Goal: Transaction & Acquisition: Purchase product/service

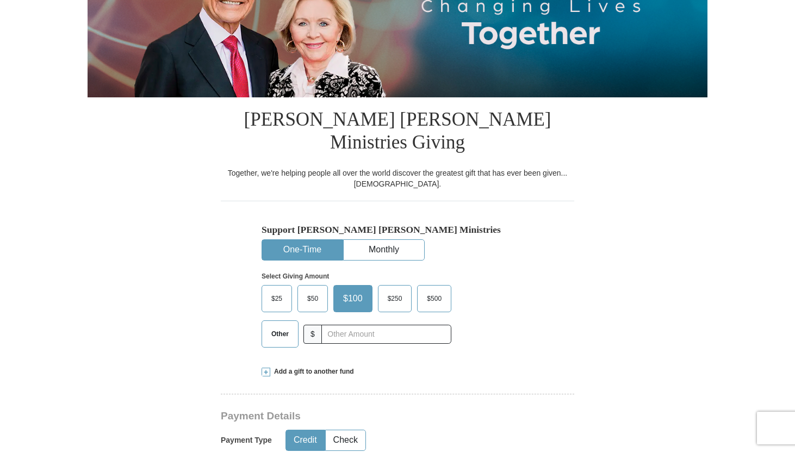
scroll to position [177, 0]
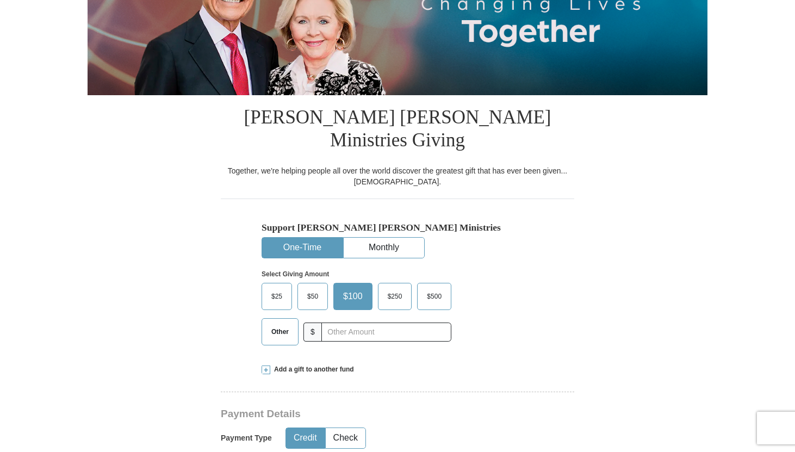
click at [284, 323] on span "Other" at bounding box center [280, 331] width 28 height 16
click at [0, 0] on input "Other" at bounding box center [0, 0] width 0 height 0
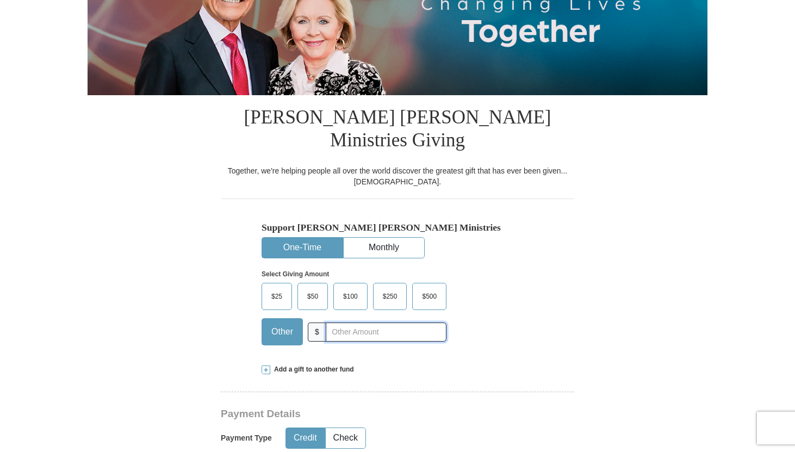
click at [365, 322] on input "text" at bounding box center [386, 331] width 121 height 19
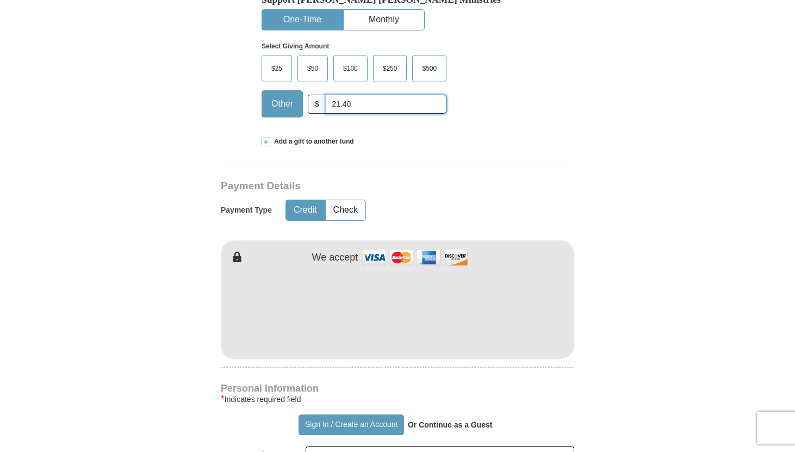
scroll to position [408, 0]
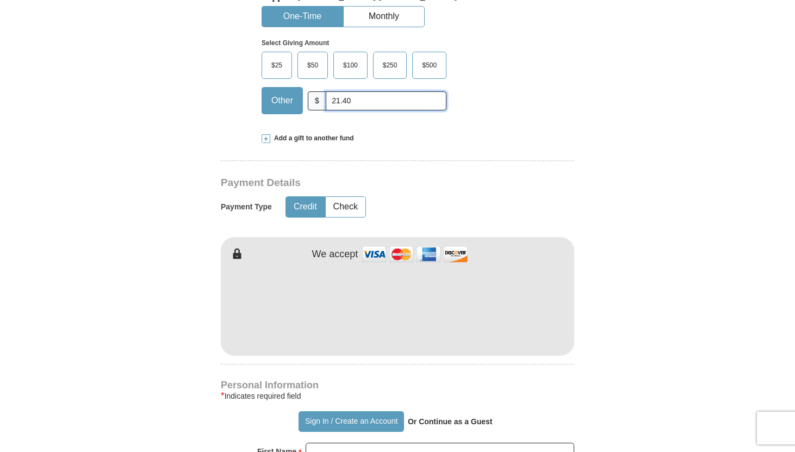
type input "21.40"
type input "[PERSON_NAME]"
type input "Rose"
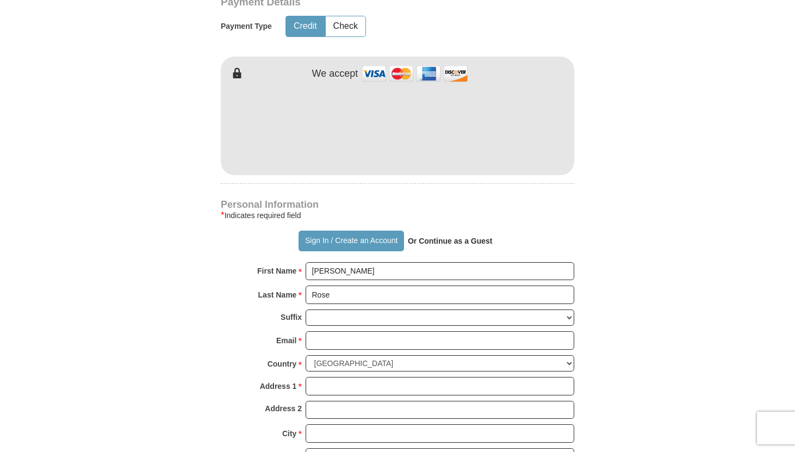
scroll to position [589, 0]
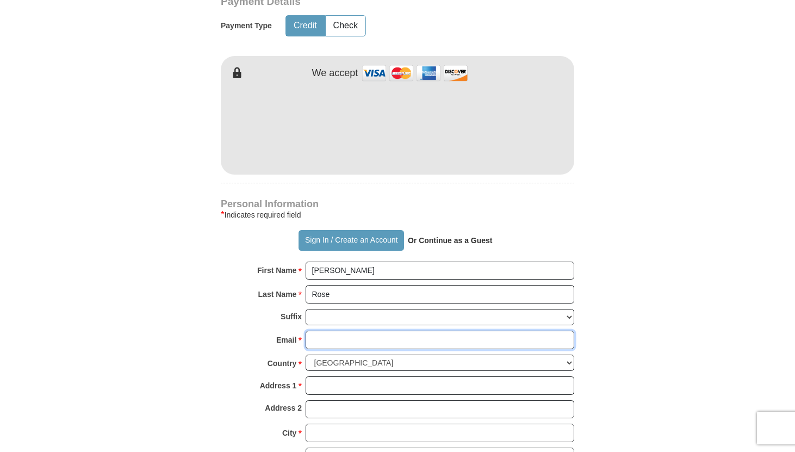
click at [321, 330] on input "Email *" at bounding box center [439, 339] width 268 height 18
type input "[EMAIL_ADDRESS][DOMAIN_NAME]"
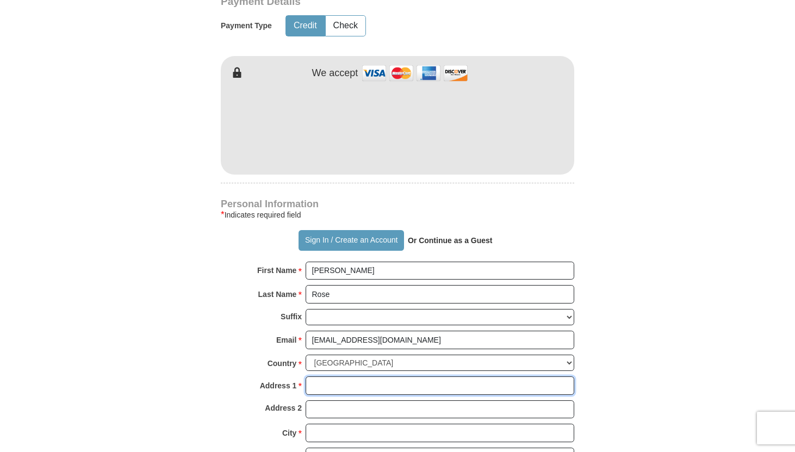
click at [333, 376] on input "Address 1 *" at bounding box center [439, 385] width 268 height 18
type input "[STREET_ADDRESS]"
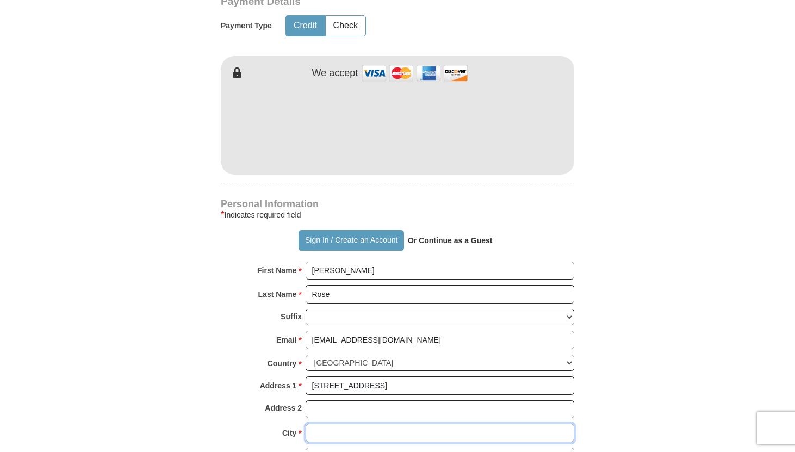
type input "[GEOGRAPHIC_DATA]"
select select "WA"
type input "98072"
type input "4254179825"
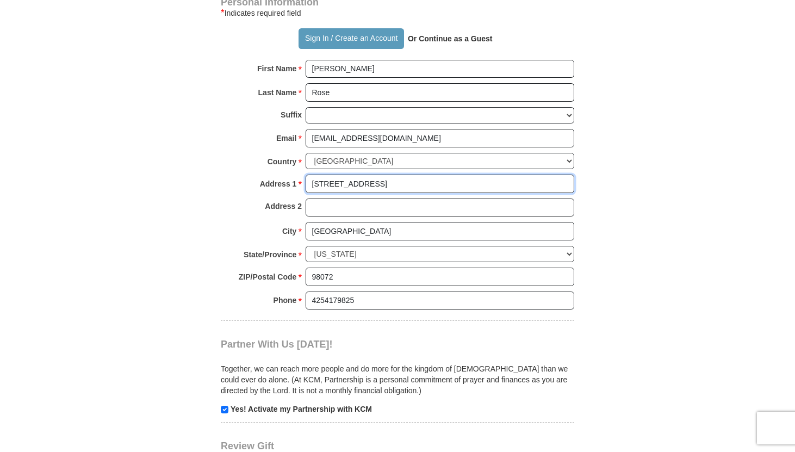
scroll to position [795, 0]
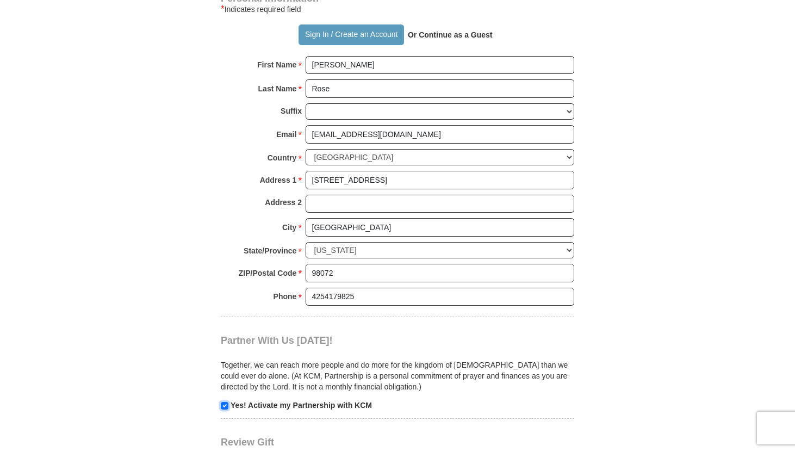
click at [223, 402] on input "checkbox" at bounding box center [225, 406] width 8 height 8
checkbox input "false"
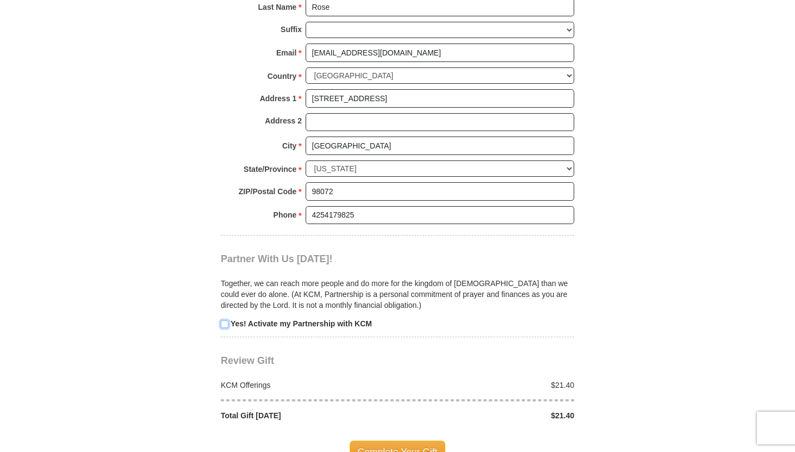
scroll to position [897, 0]
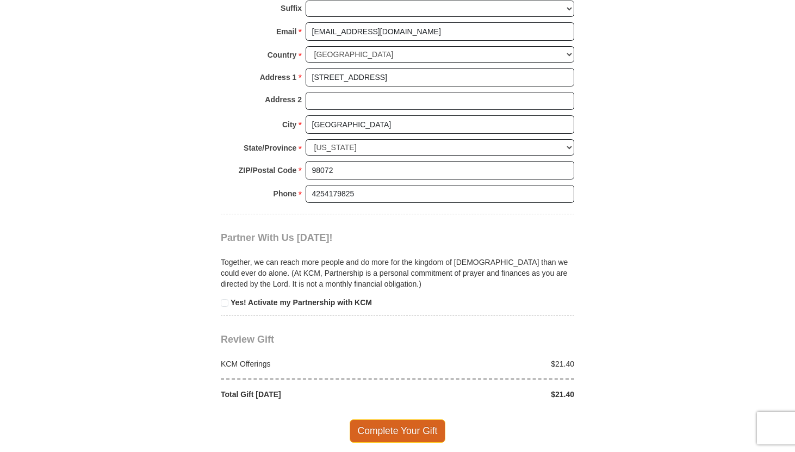
click at [370, 419] on span "Complete Your Gift" at bounding box center [397, 430] width 96 height 23
